Goal: Task Accomplishment & Management: Complete application form

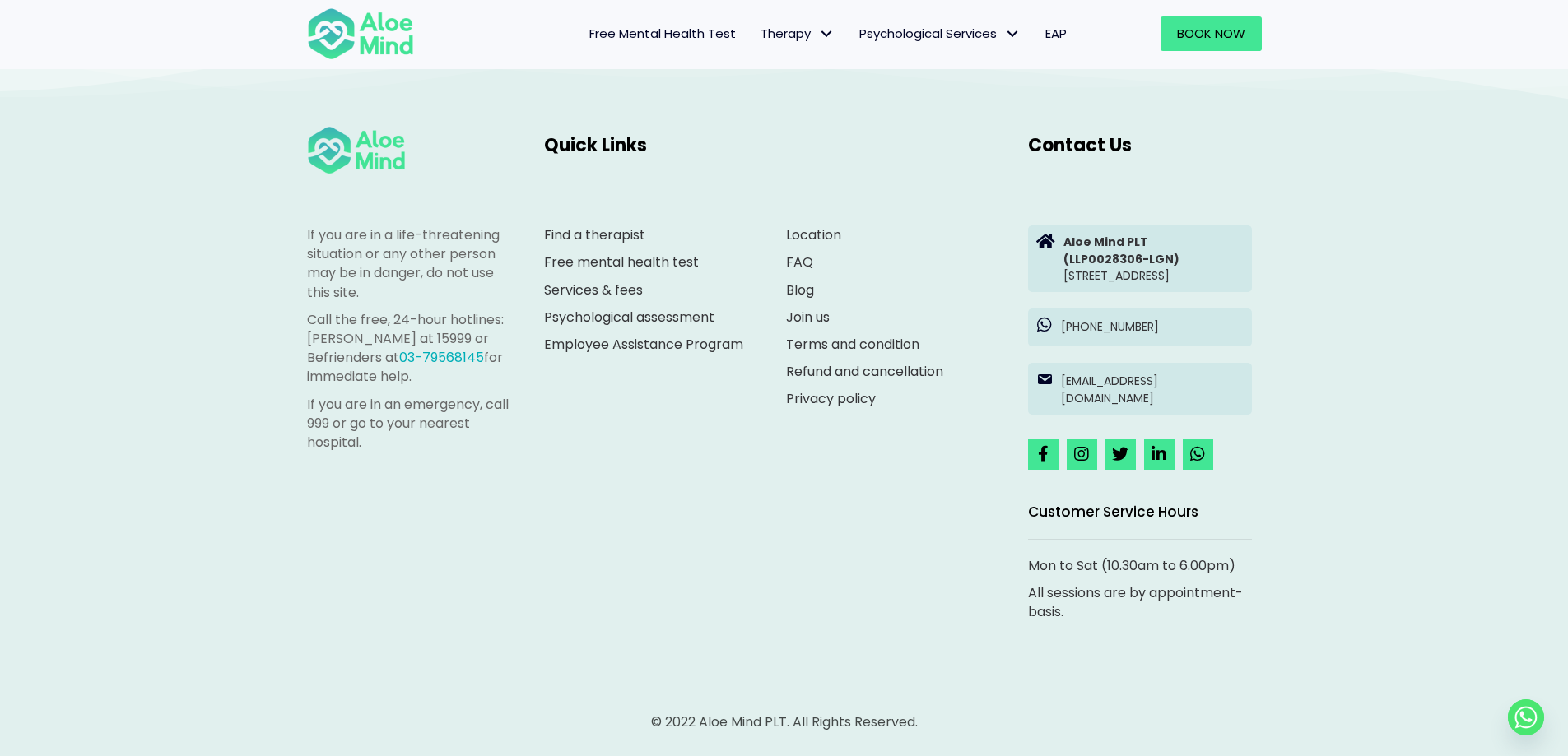
scroll to position [4543, 0]
click at [808, 308] on link "Join us" at bounding box center [808, 317] width 44 height 19
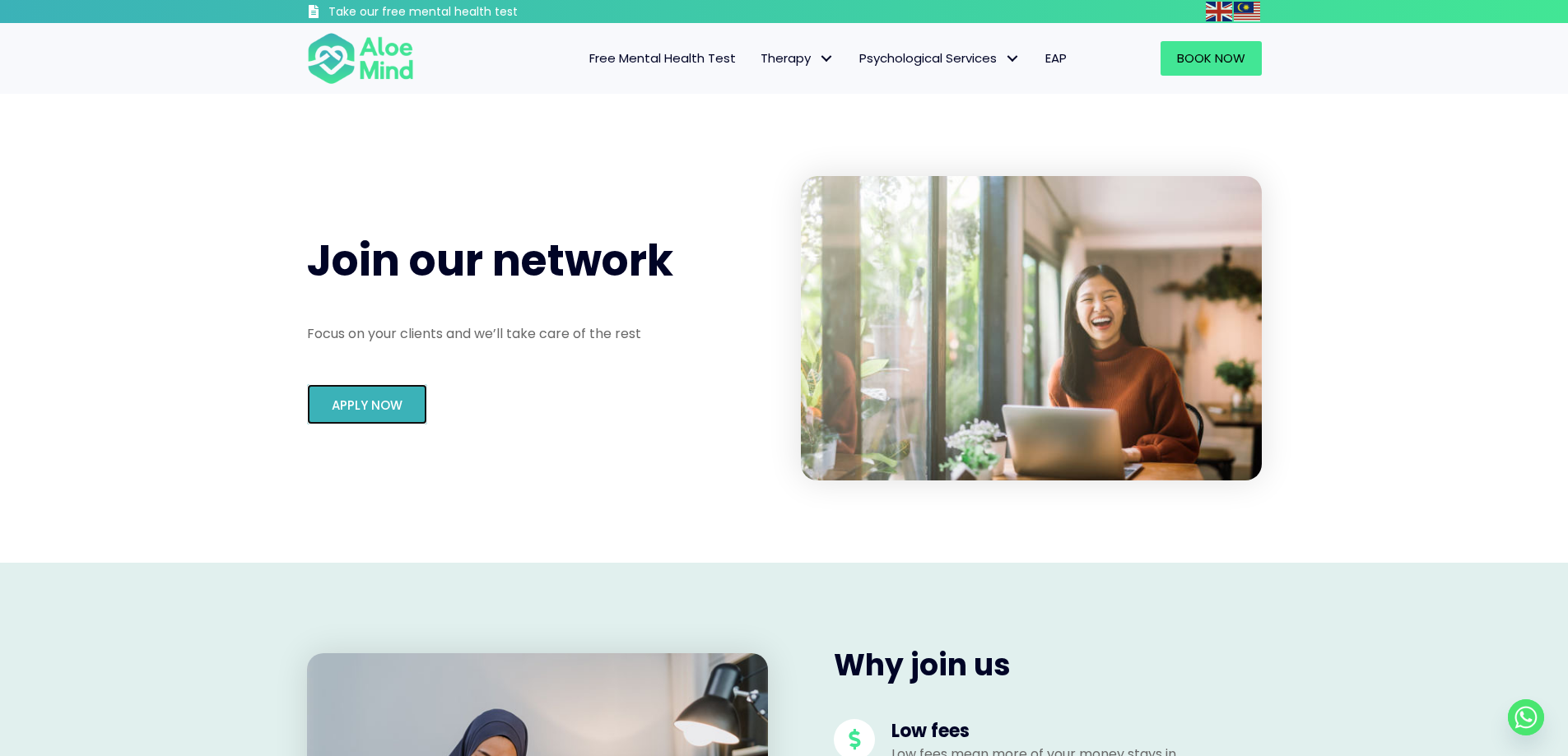
click at [376, 407] on span "Apply Now" at bounding box center [367, 405] width 71 height 17
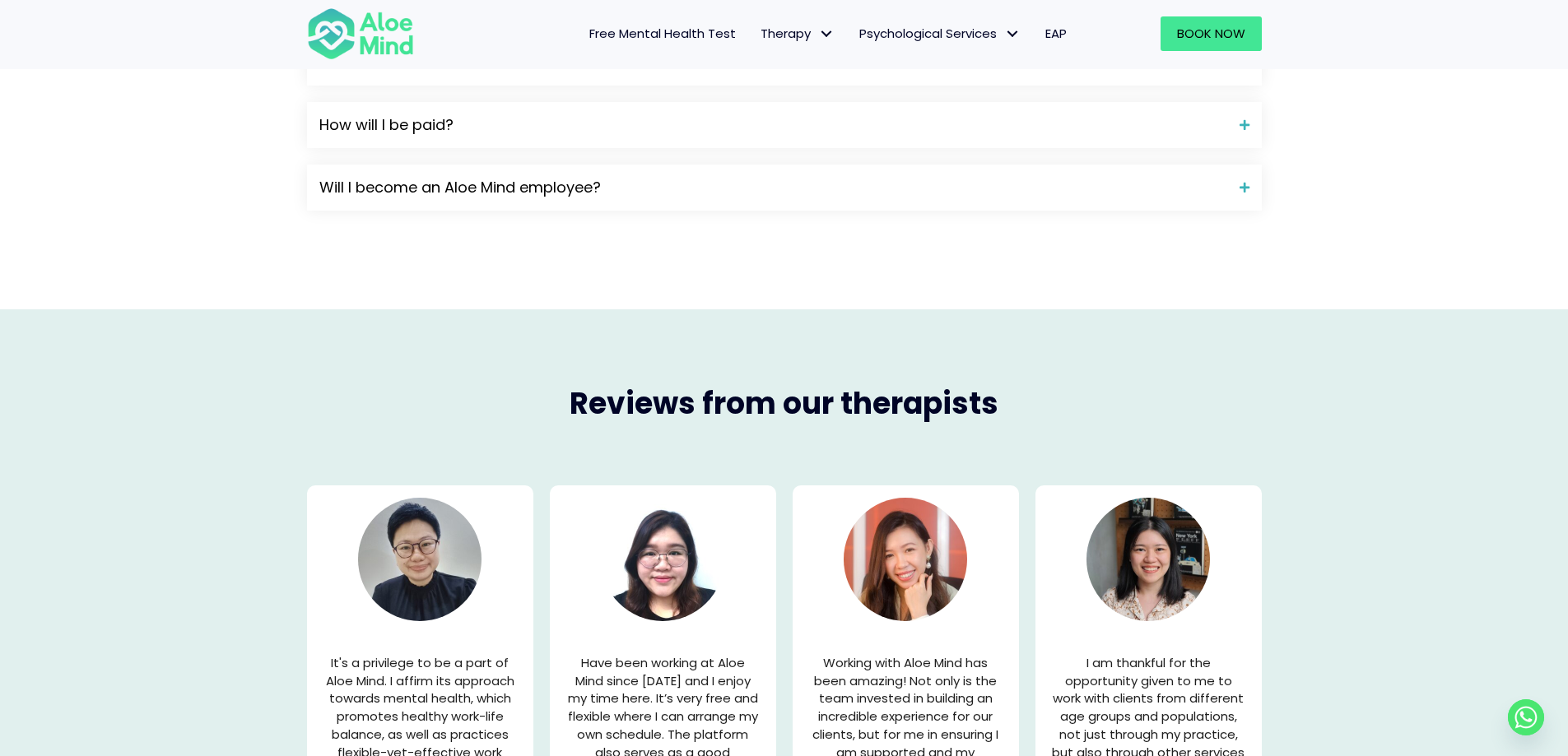
scroll to position [1727, 0]
click at [502, 126] on span "How will I be paid?" at bounding box center [773, 124] width 908 height 21
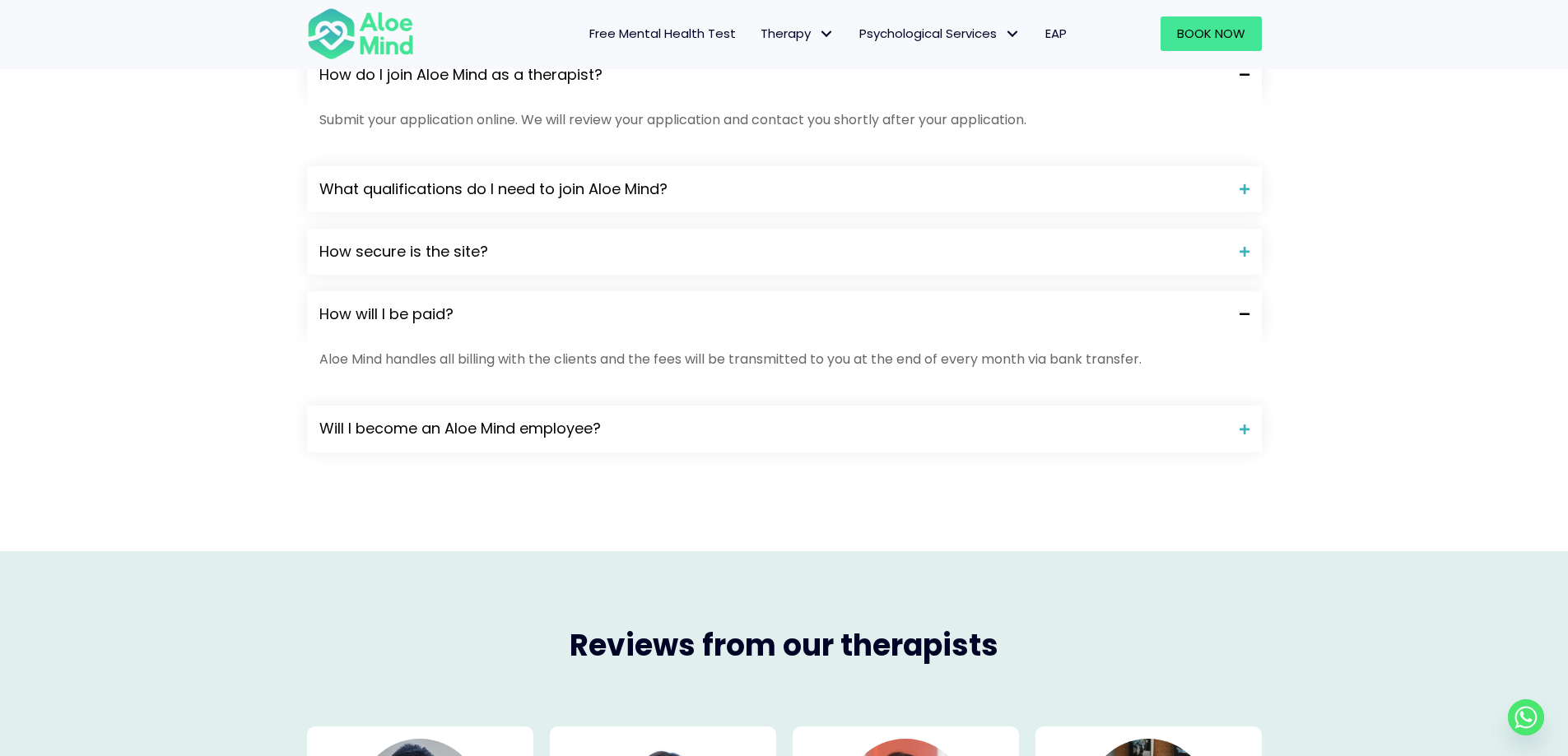
scroll to position [1480, 0]
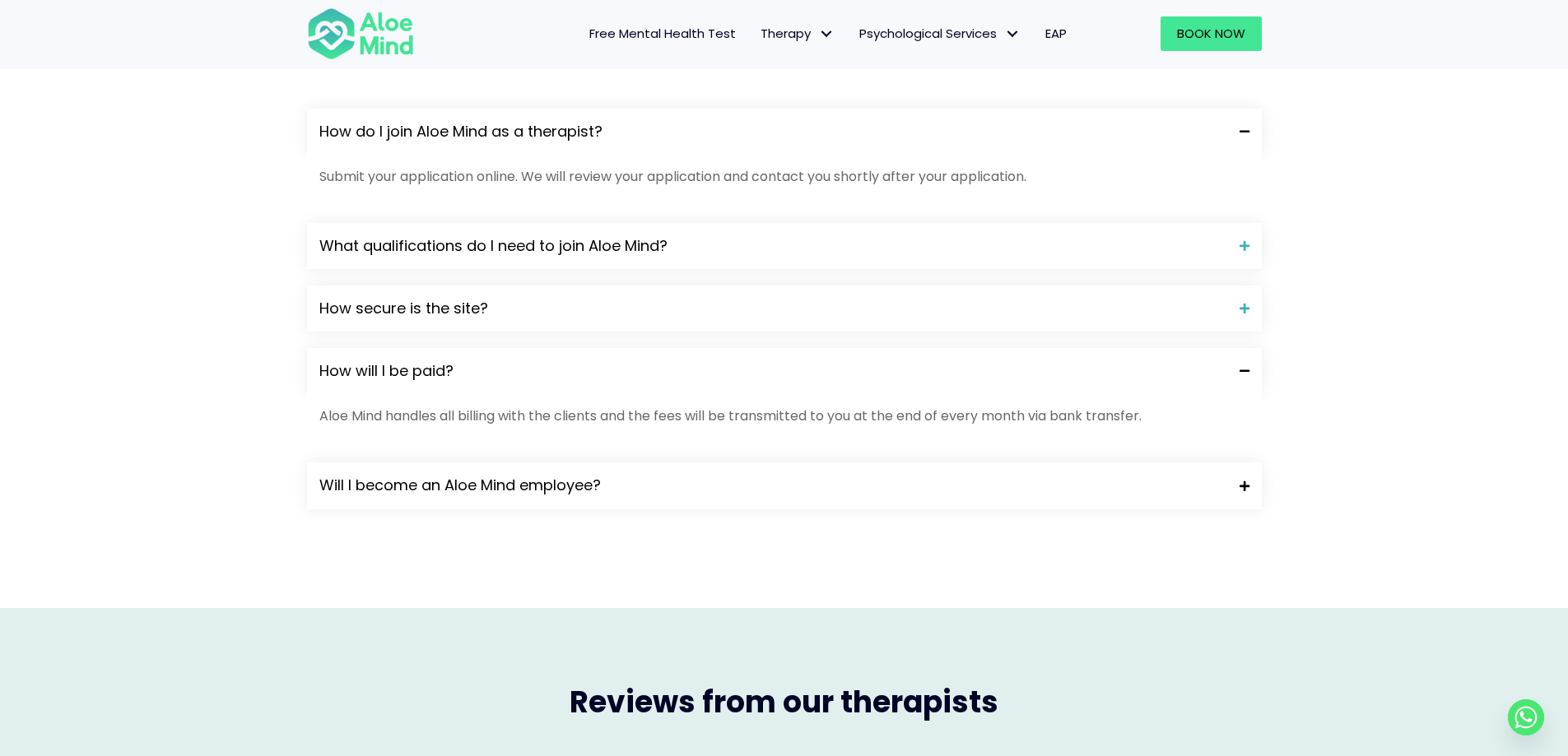
click at [461, 486] on span "Will I become an Aloe Mind employee?" at bounding box center [773, 485] width 908 height 21
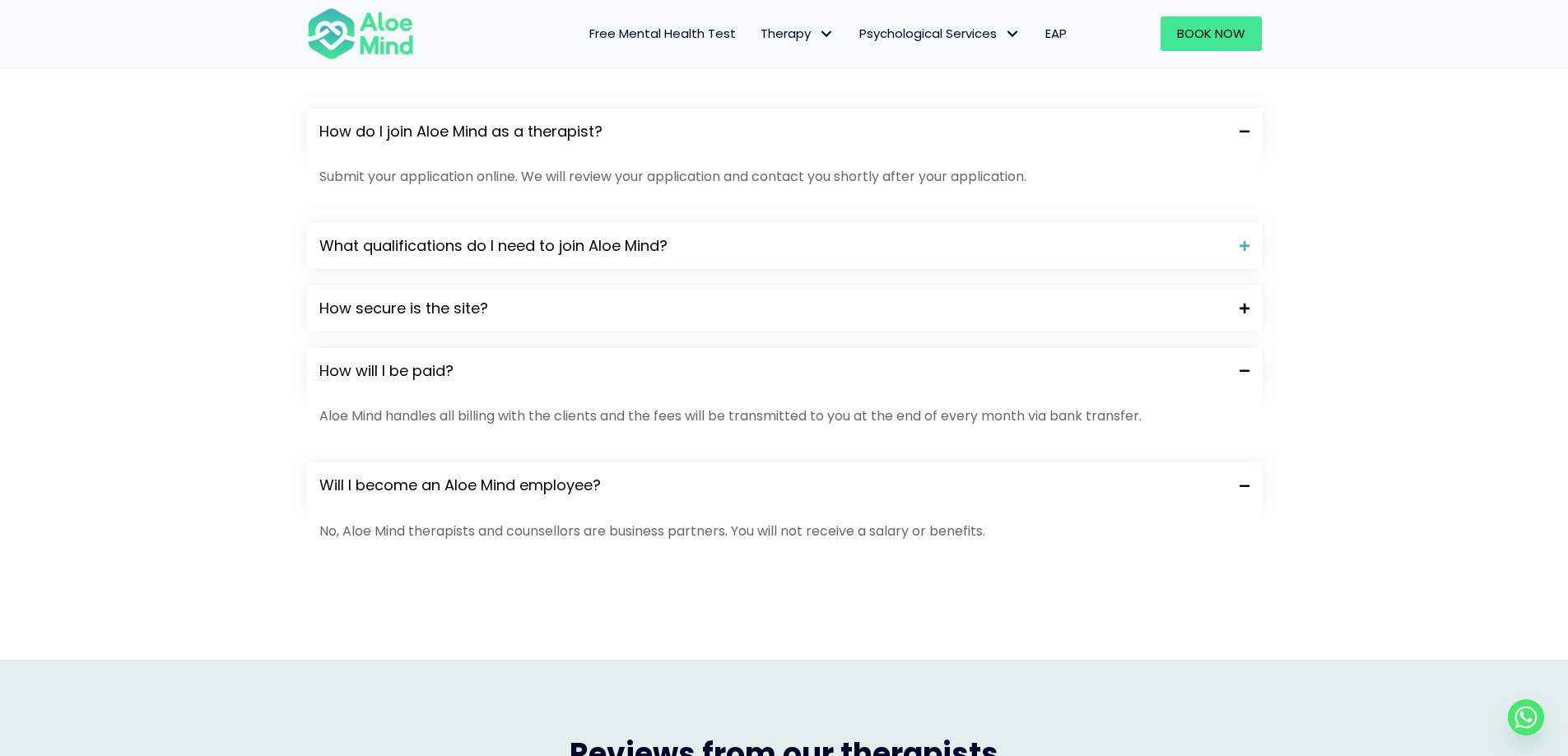
click at [446, 289] on div "How secure is the site?" at bounding box center [784, 308] width 955 height 46
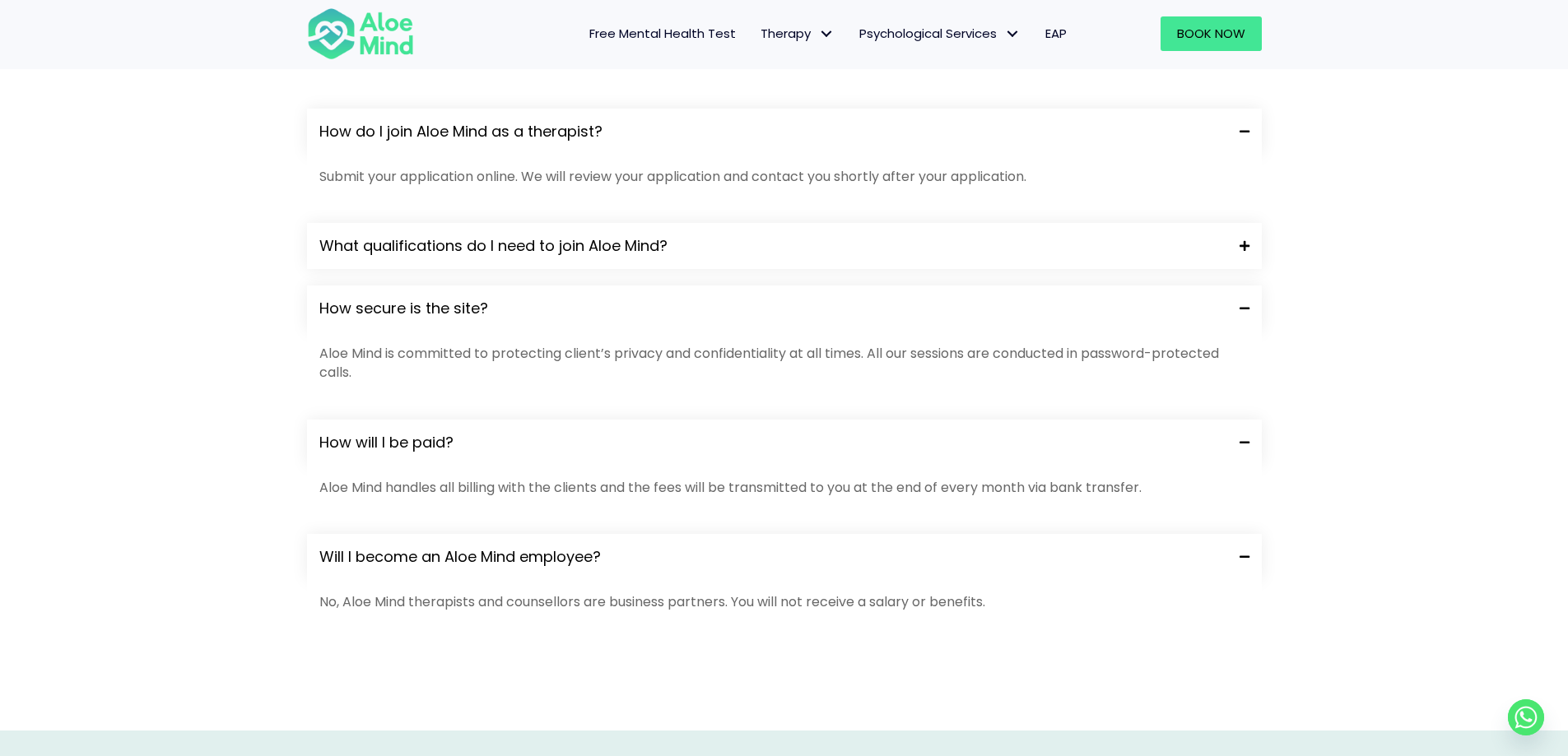
click at [745, 257] on span "What qualifications do I need to join Aloe Mind?" at bounding box center [773, 246] width 908 height 21
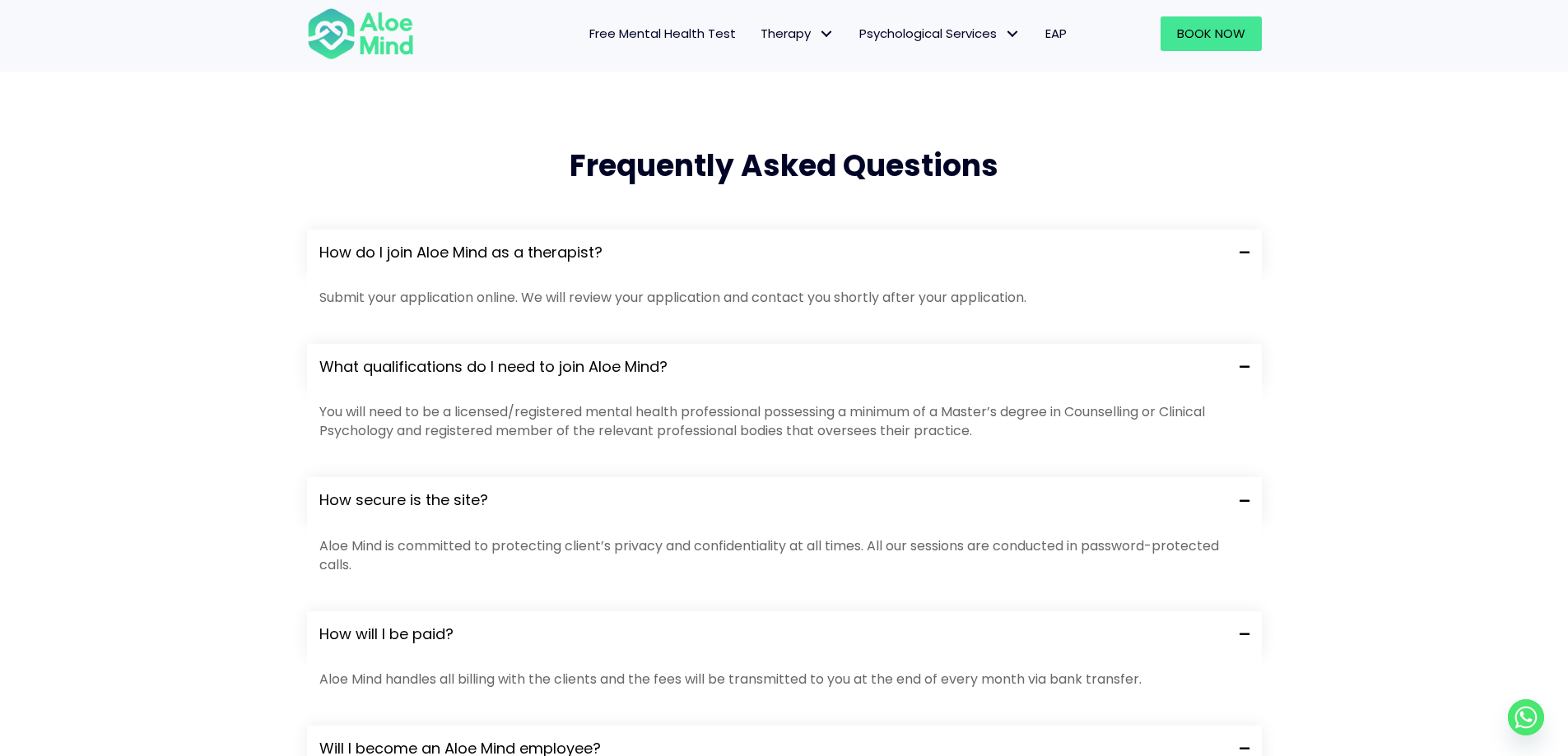
scroll to position [1316, 0]
